Goal: Find contact information: Find contact information

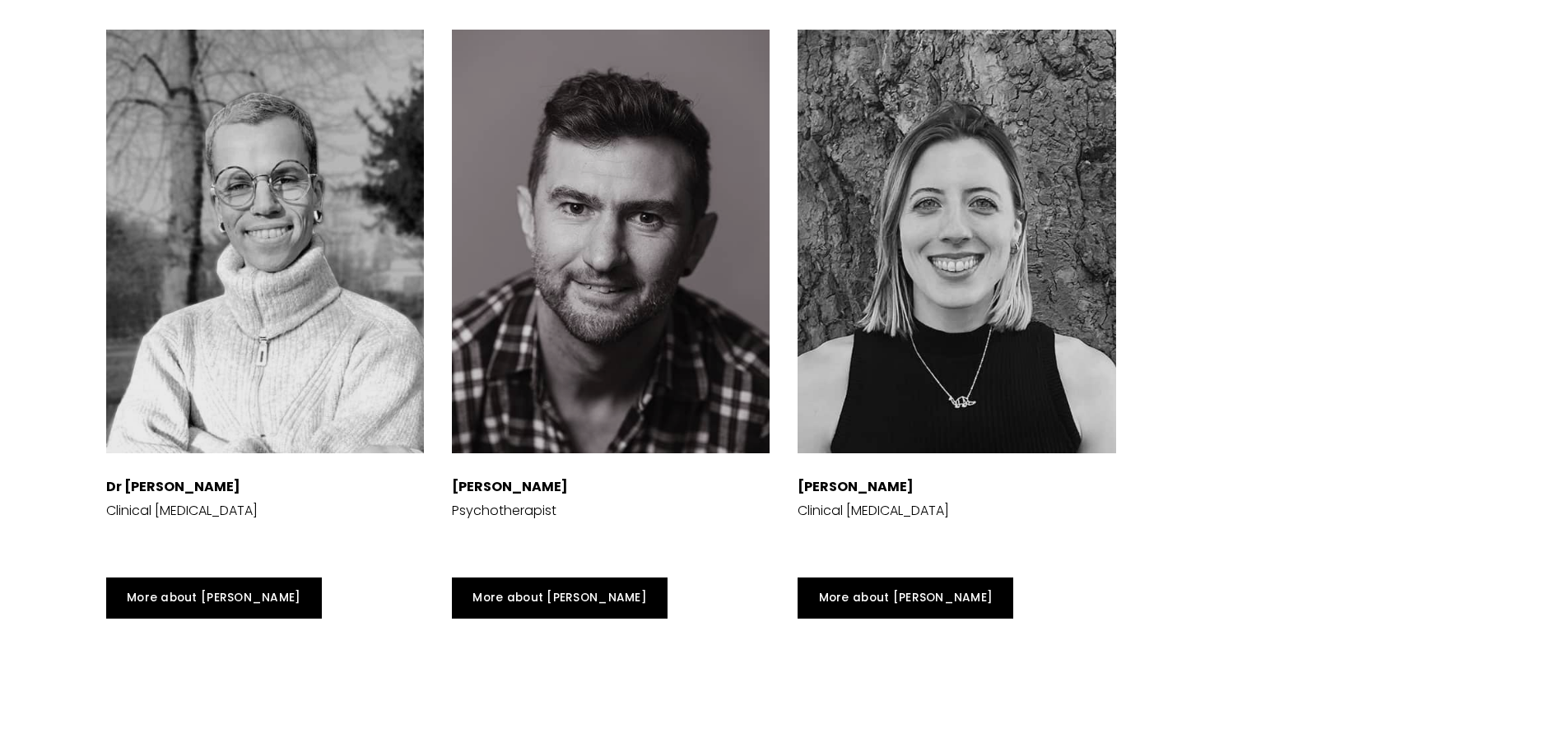
scroll to position [5103, 0]
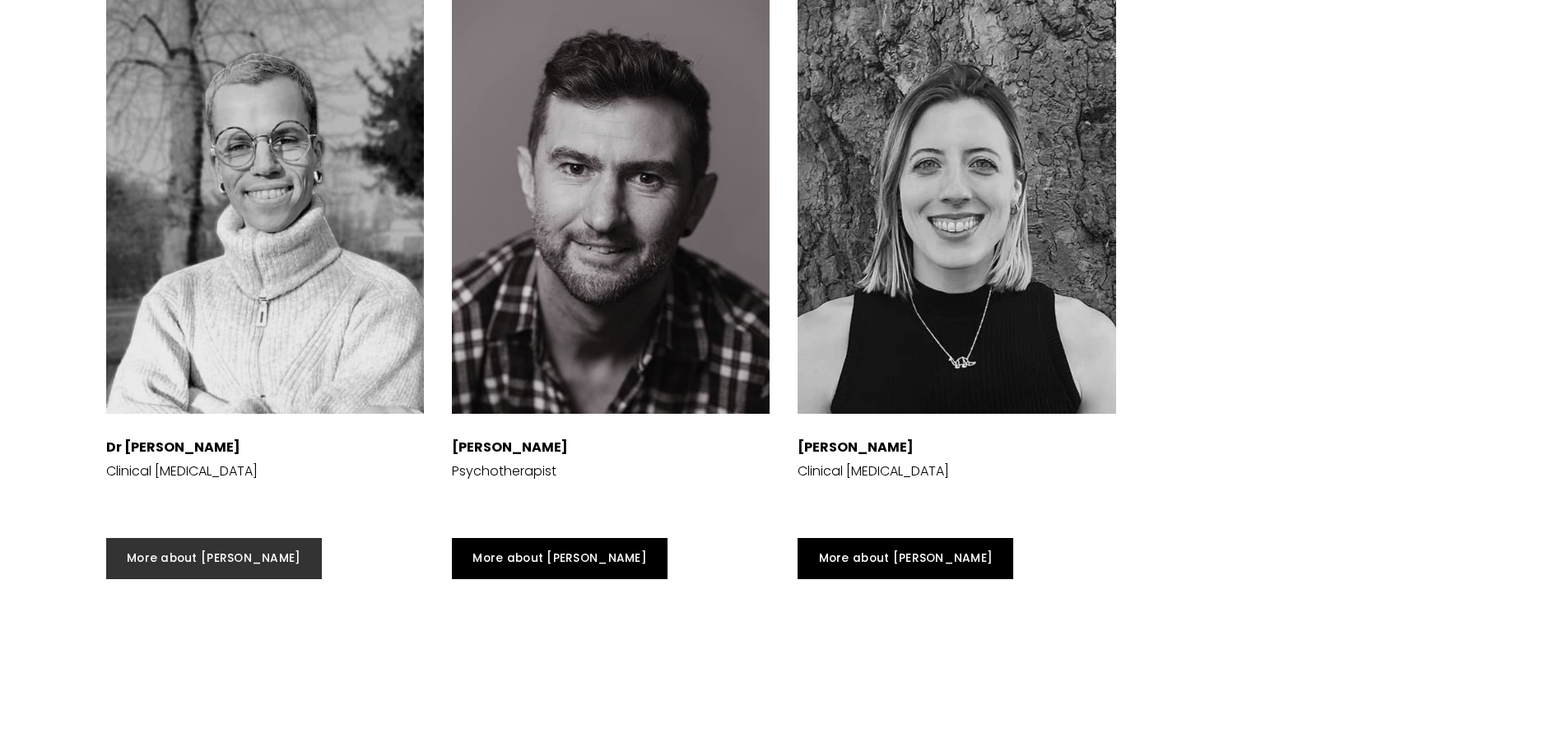
click at [209, 579] on link "More about [PERSON_NAME]" at bounding box center [214, 559] width 216 height 41
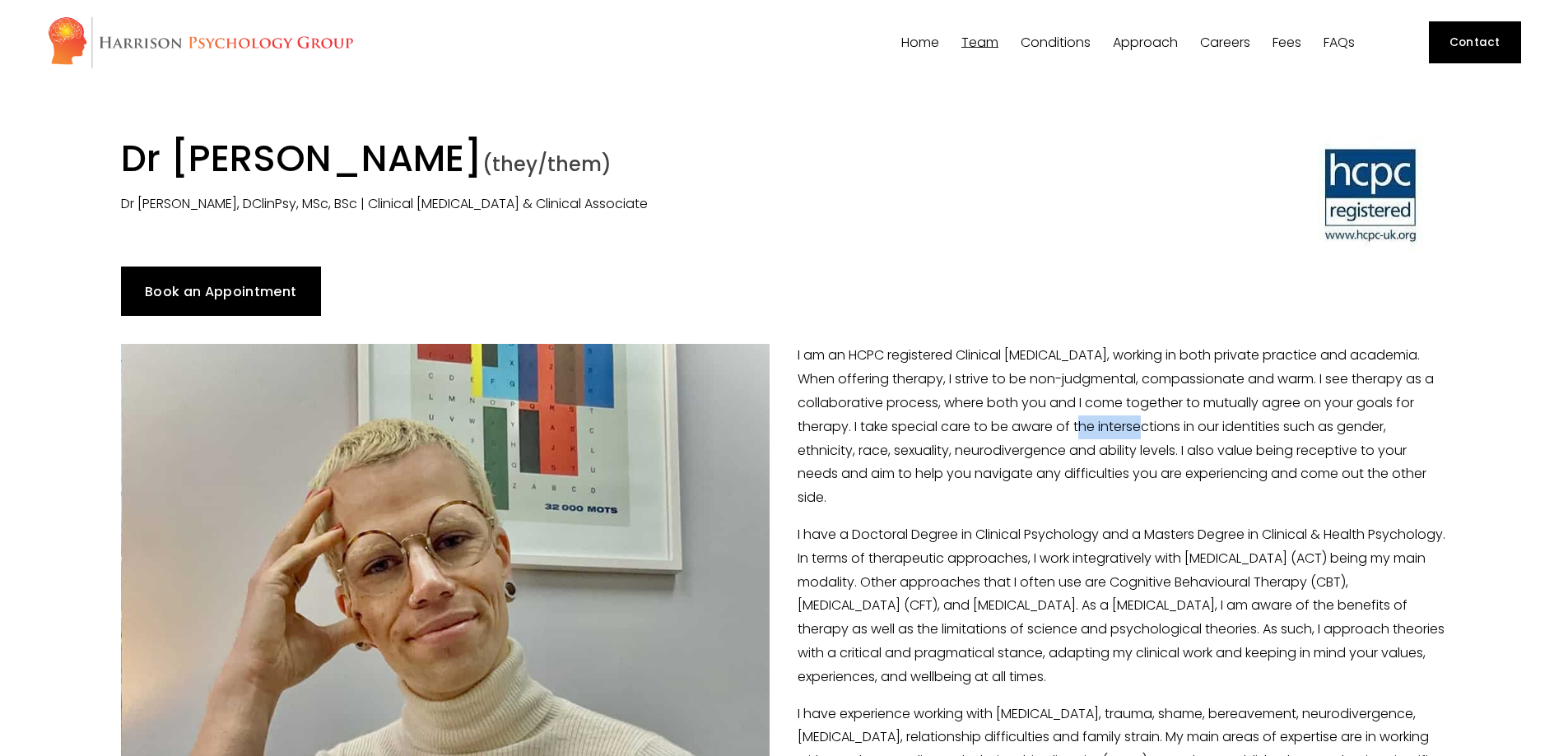
drag, startPoint x: 1146, startPoint y: 433, endPoint x: 1094, endPoint y: 420, distance: 53.6
click at [1094, 420] on p "I am an HCPC registered Clinical Psychologist, working in both private practice…" at bounding box center [784, 426] width 1326 height 166
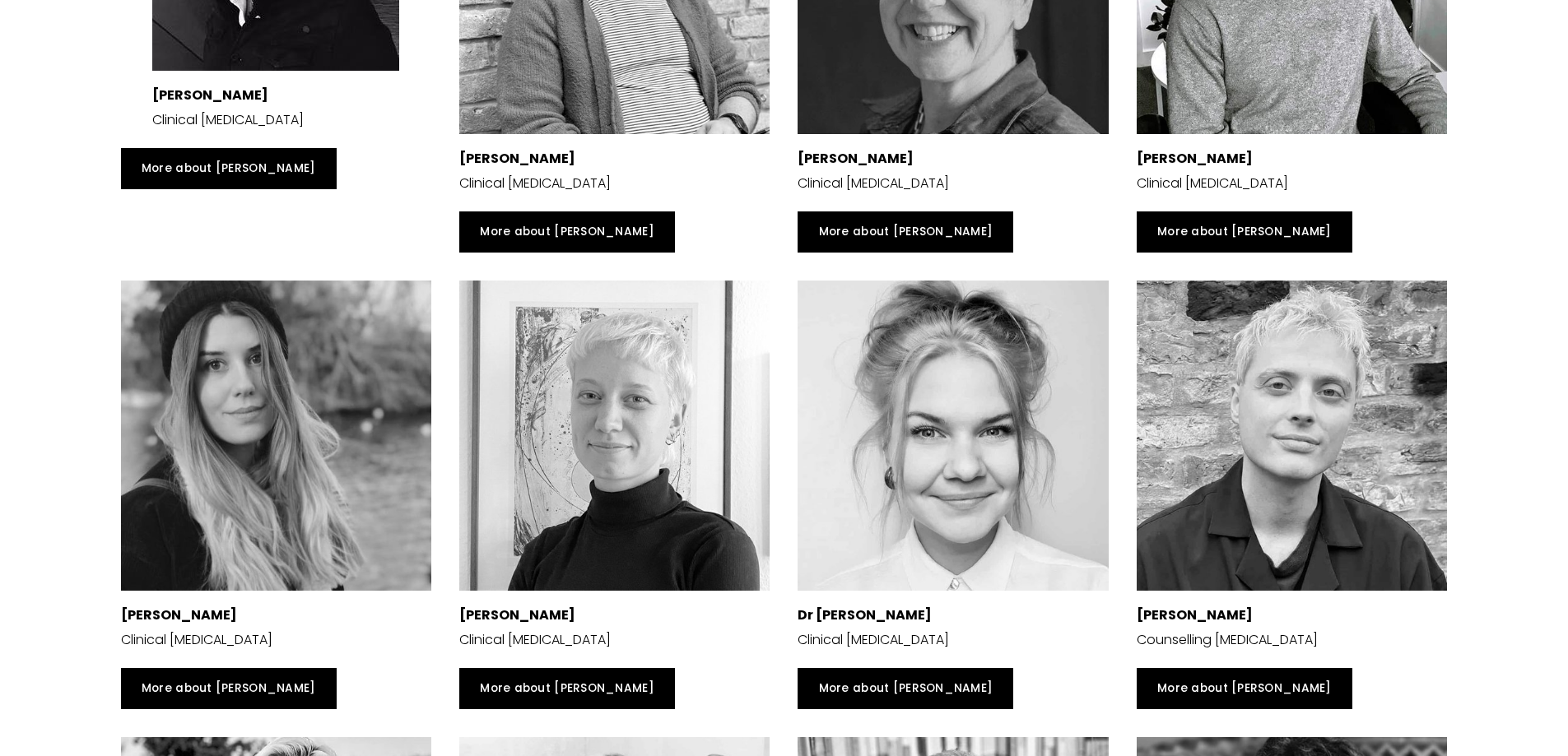
scroll to position [3292, 0]
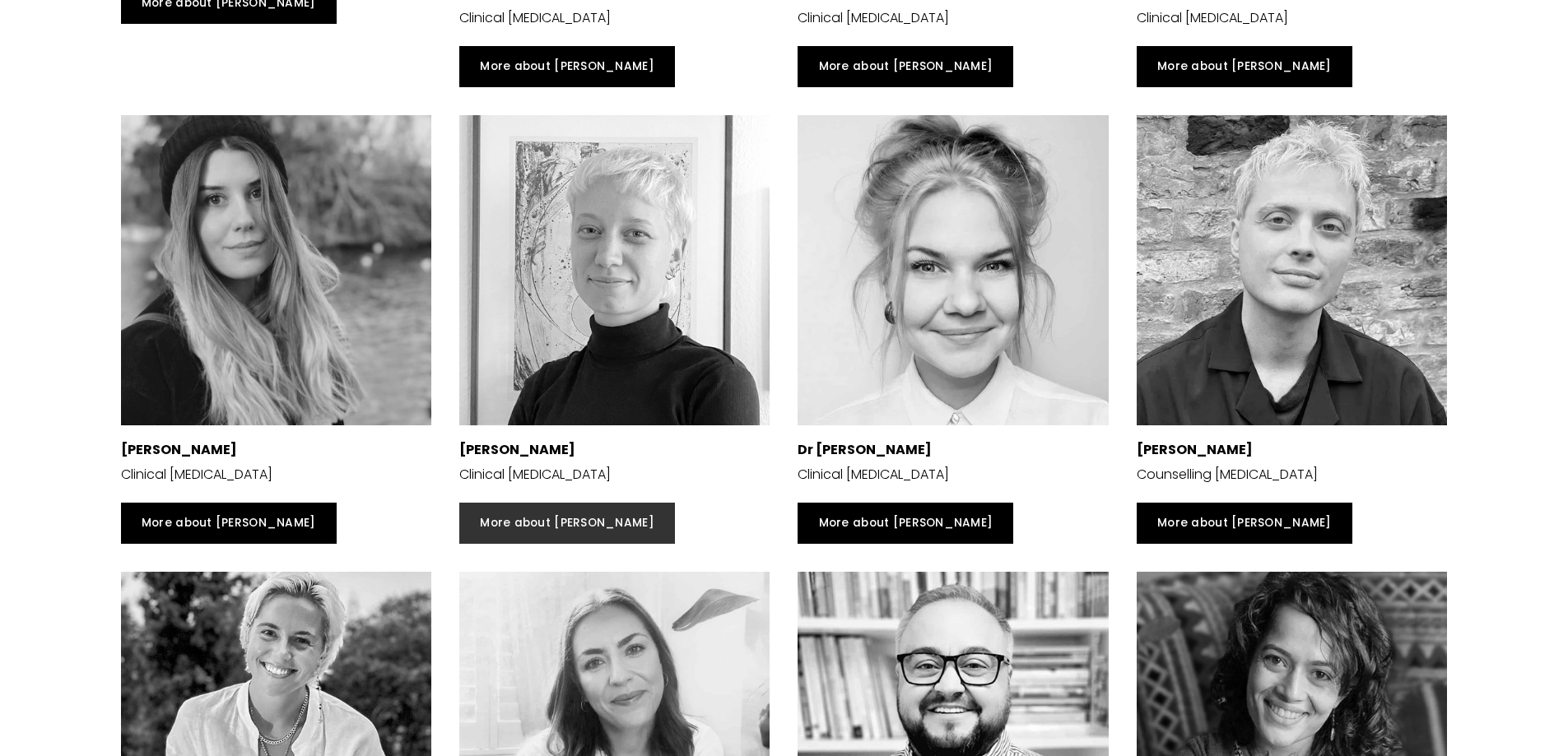
click at [578, 544] on link "More about [PERSON_NAME]" at bounding box center [568, 523] width 216 height 41
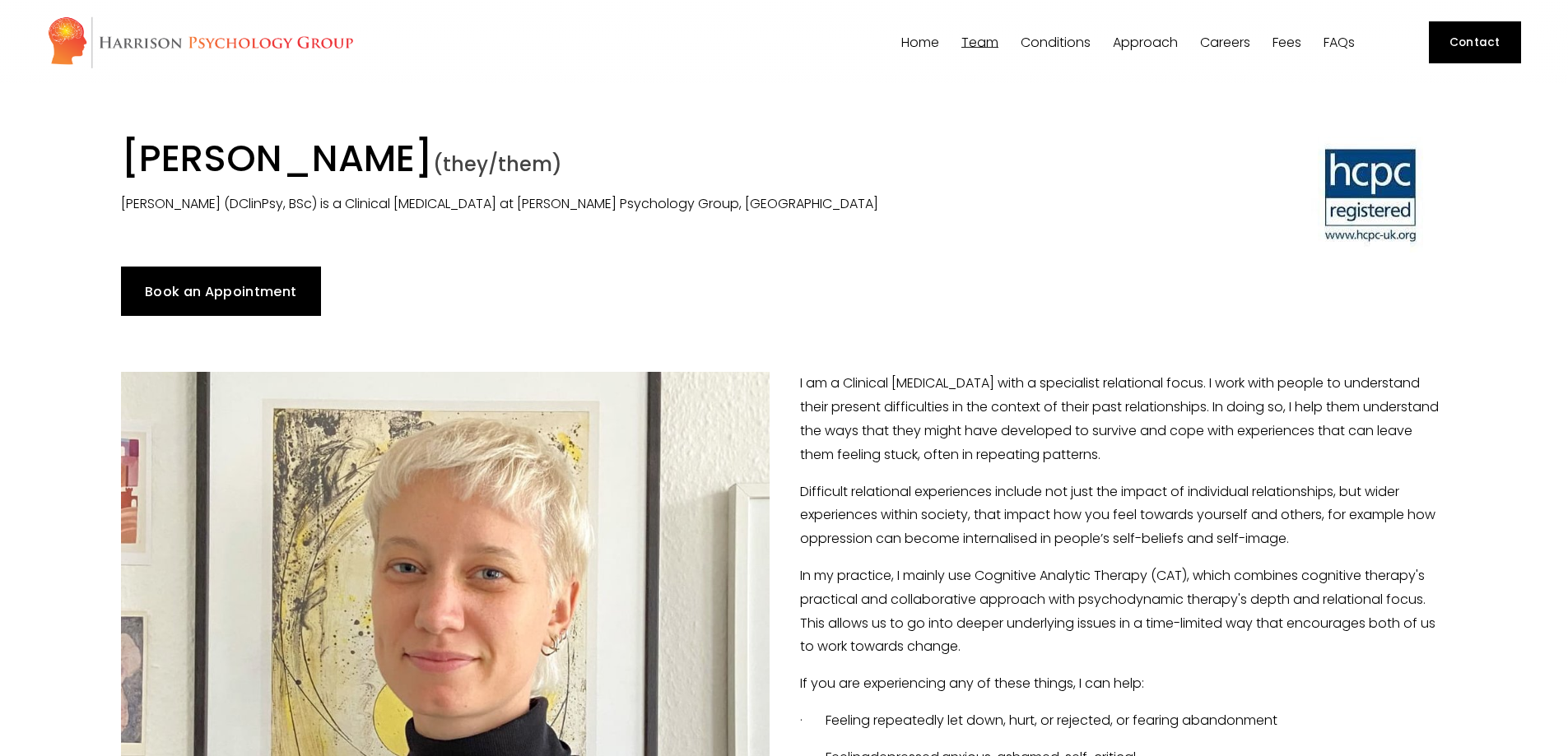
drag, startPoint x: 522, startPoint y: 176, endPoint x: 113, endPoint y: 150, distance: 409.8
click at [113, 150] on div "Dr Erica Eassom (they/them) Dr Erica Eassom (DClinPsy, BSc) is a Clinical Psych…" at bounding box center [615, 176] width 1015 height 80
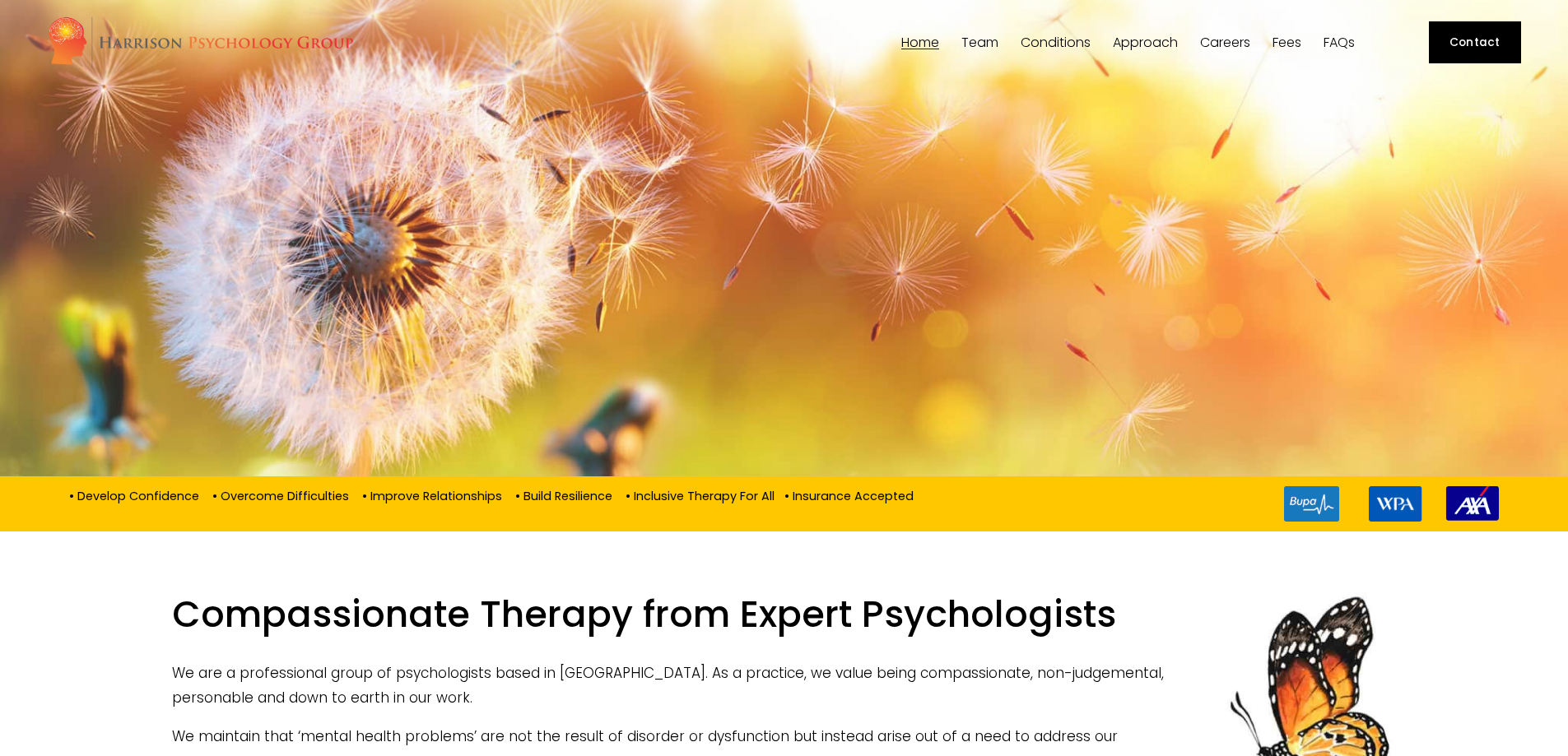
click at [1470, 40] on link "Contact" at bounding box center [1475, 42] width 92 height 41
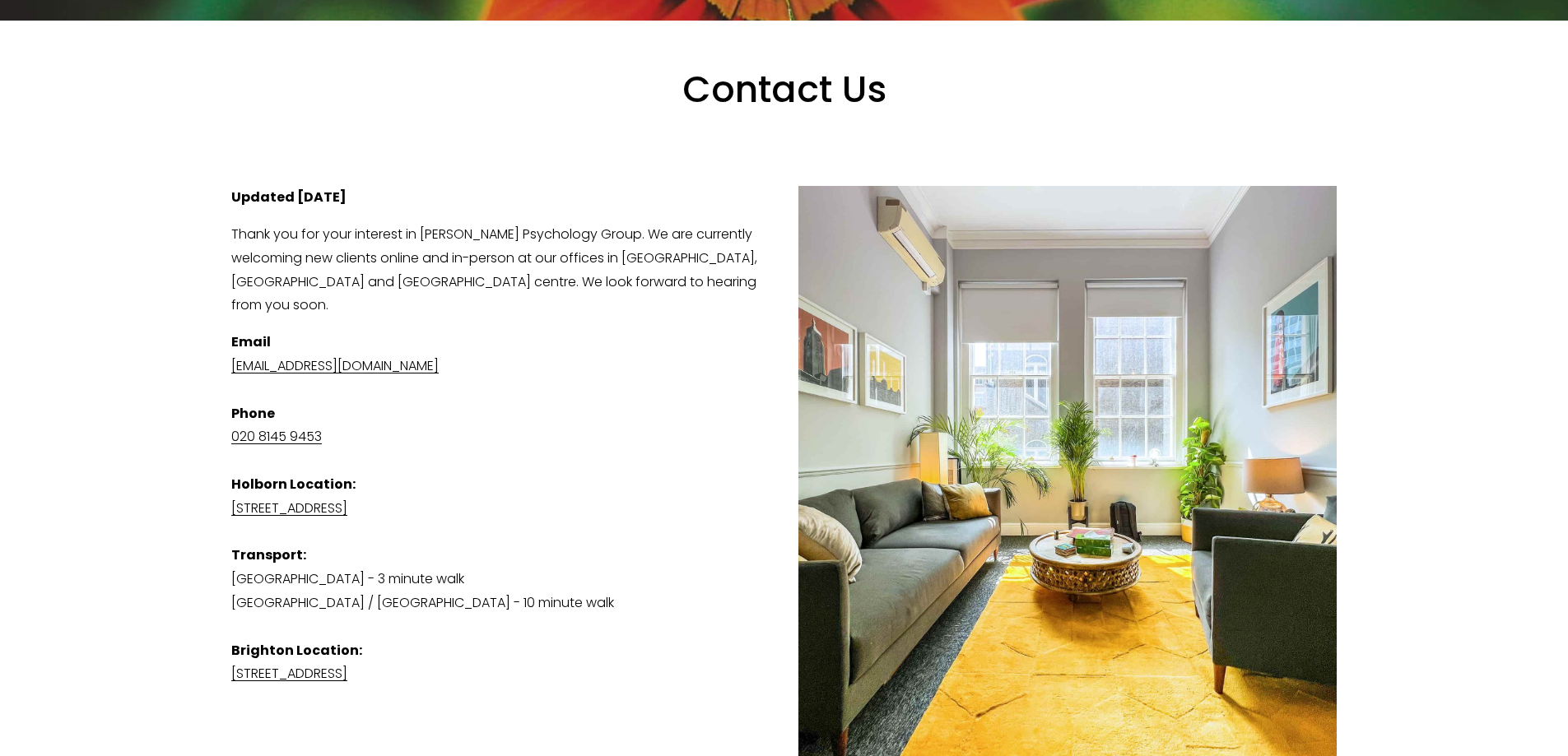
scroll to position [329, 0]
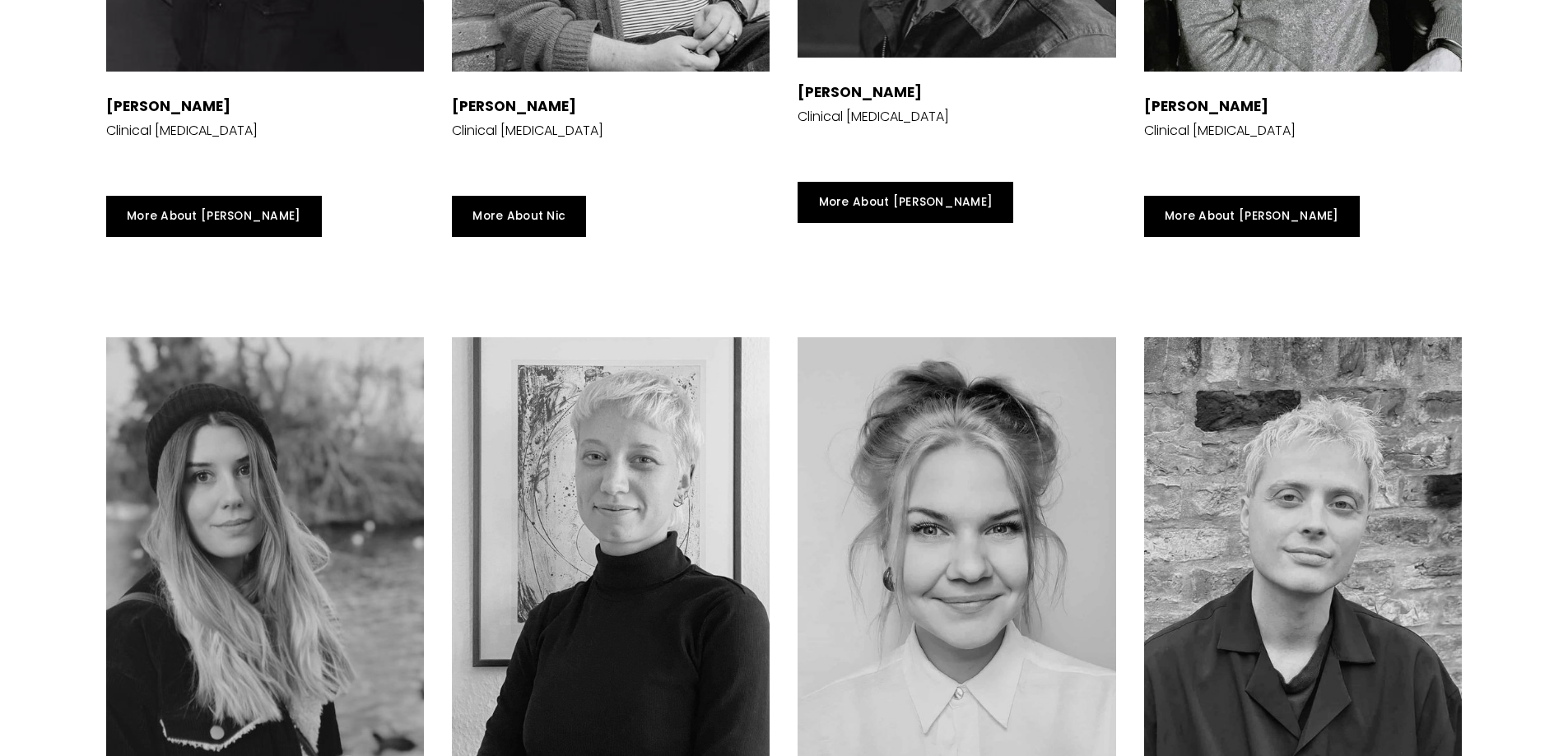
scroll to position [3703, 0]
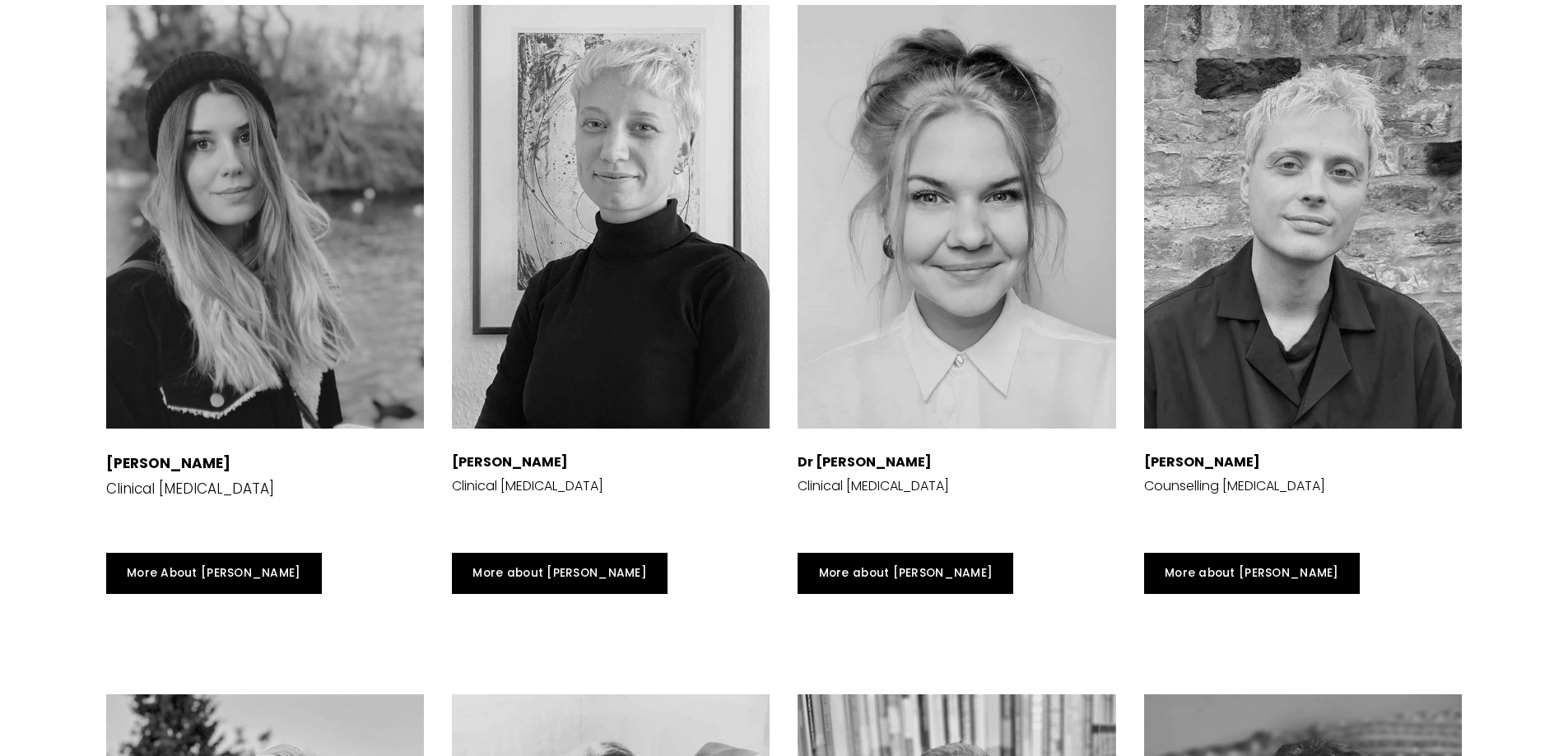
drag, startPoint x: 1266, startPoint y: 543, endPoint x: 1138, endPoint y: 542, distance: 128.0
click at [1138, 539] on div "Dr Luke Bannister Counselling Psychologist" at bounding box center [1303, 265] width 346 height 548
click at [995, 525] on div "Dr Rosie Sharville Clinical Psychologist" at bounding box center [956, 487] width 318 height 74
drag, startPoint x: 914, startPoint y: 544, endPoint x: 787, endPoint y: 539, distance: 127.1
click at [787, 539] on div "Dr Rosie Sharville Clinical Psychologist" at bounding box center [956, 265] width 346 height 548
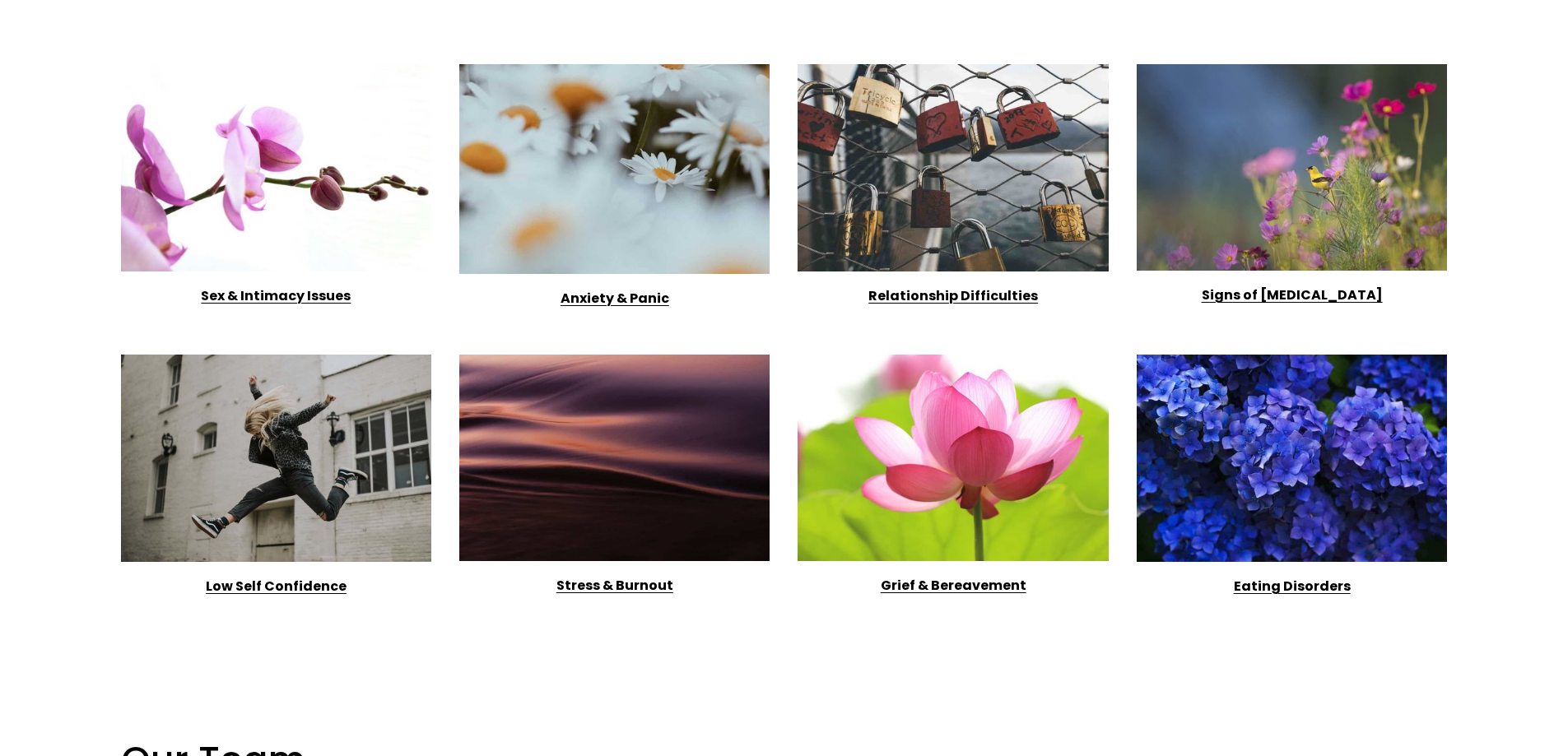
scroll to position [2304, 0]
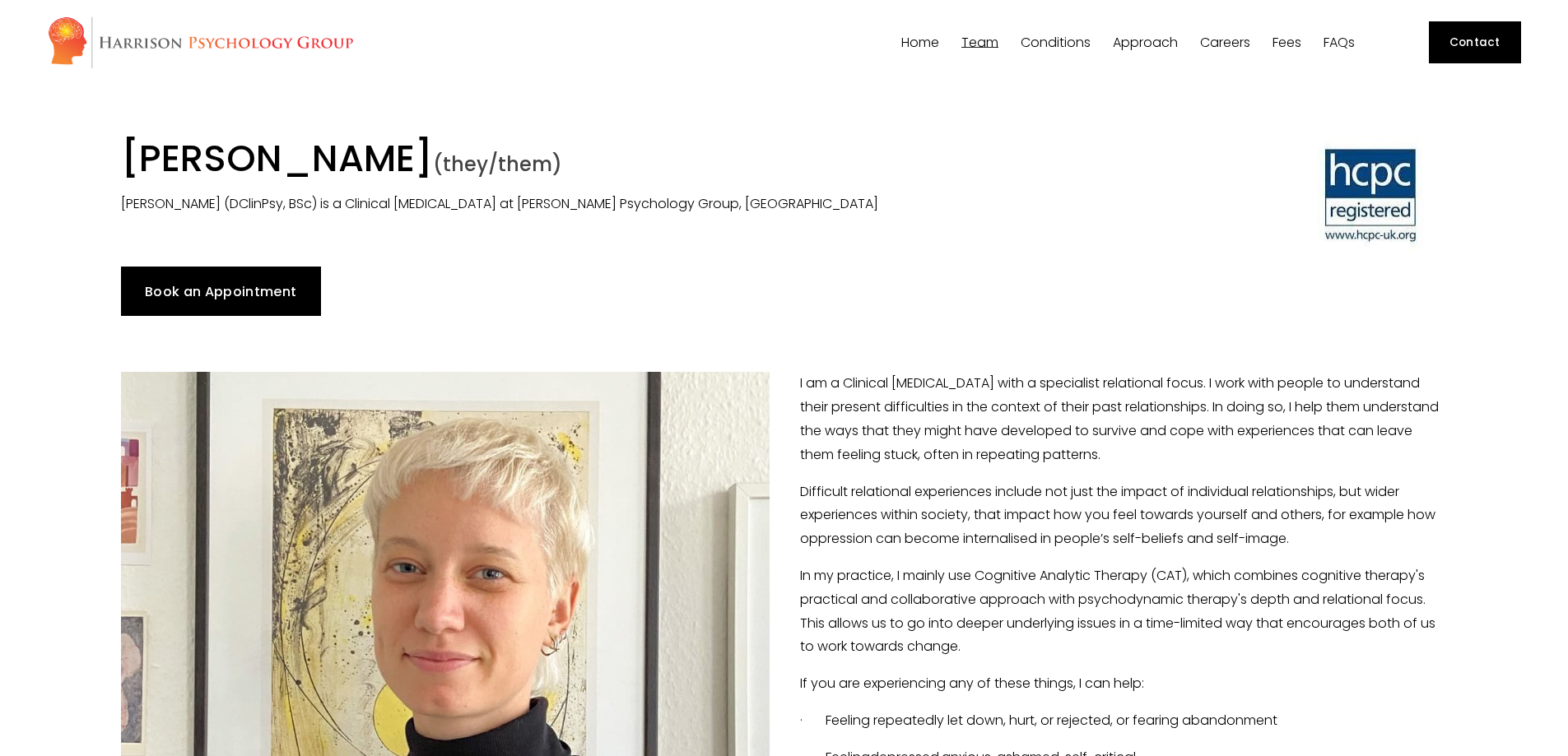
click at [985, 48] on span "Team" at bounding box center [980, 42] width 37 height 13
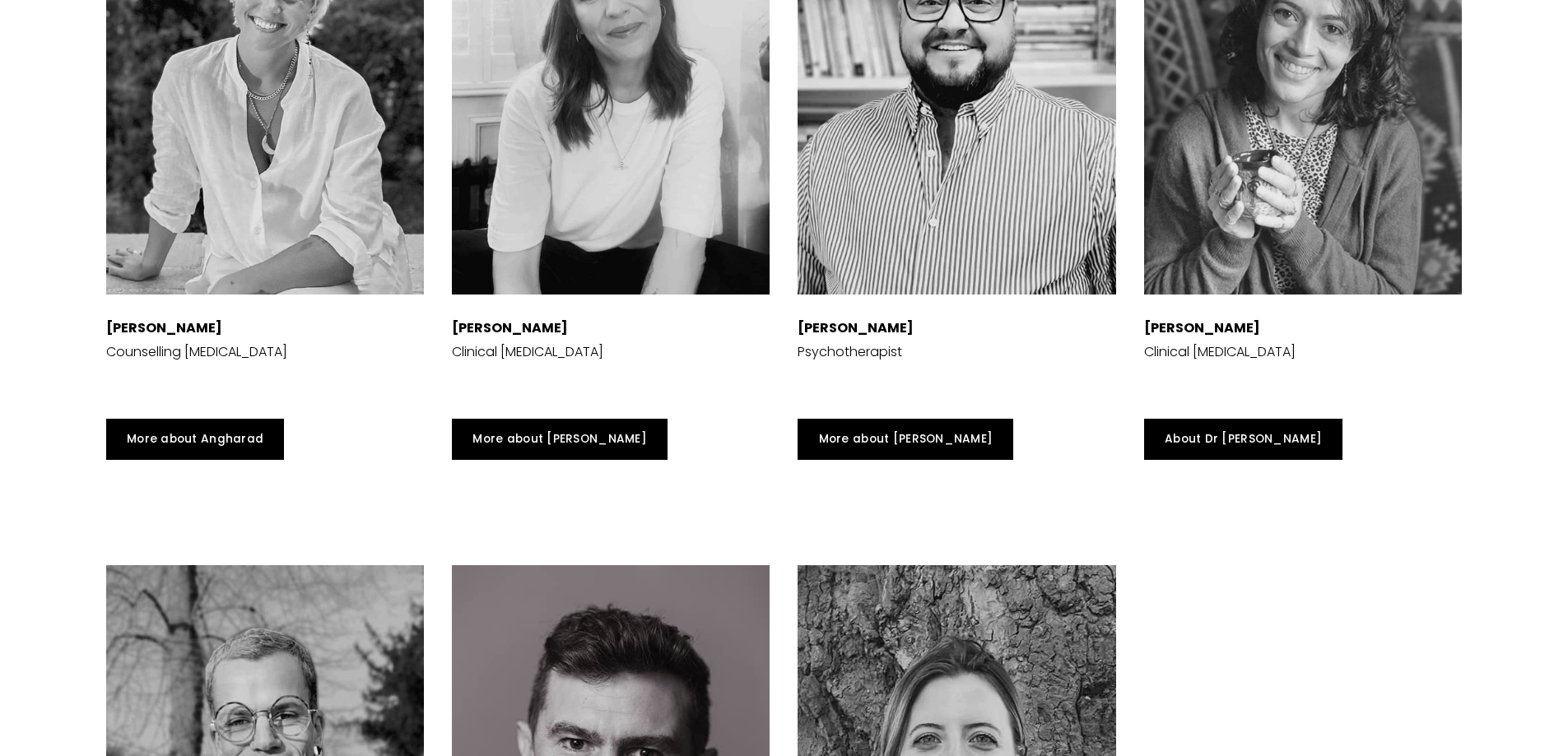
scroll to position [4520, 0]
